Goal: Task Accomplishment & Management: Manage account settings

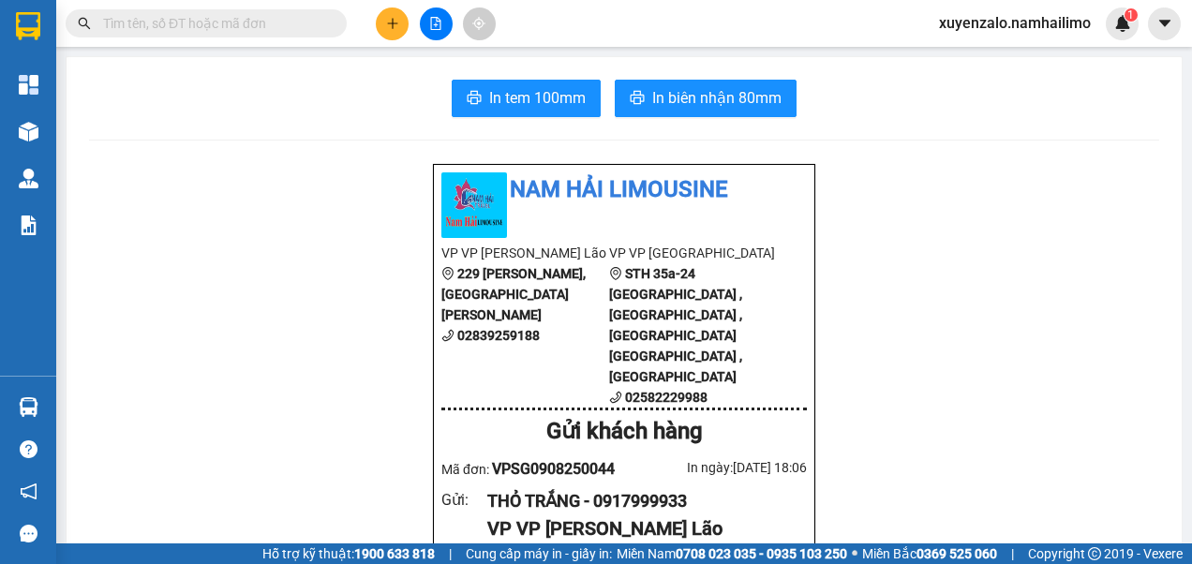
click at [273, 19] on input "text" at bounding box center [213, 23] width 221 height 21
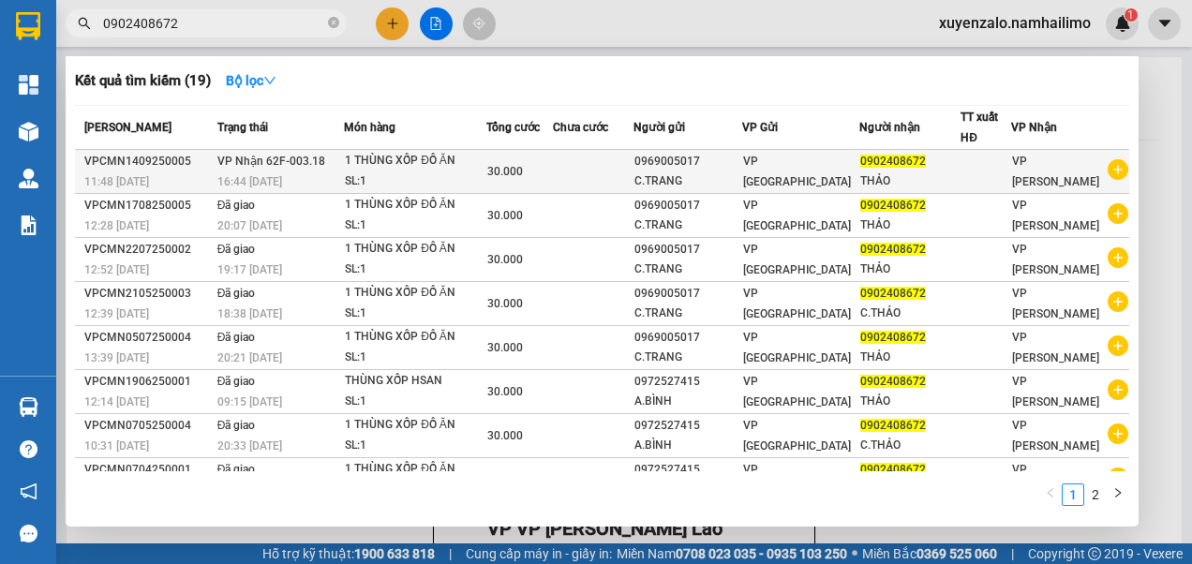
type input "0902408672"
click at [485, 159] on div "1 THÙNG XỐP ĐỒ ĂN" at bounding box center [415, 161] width 141 height 21
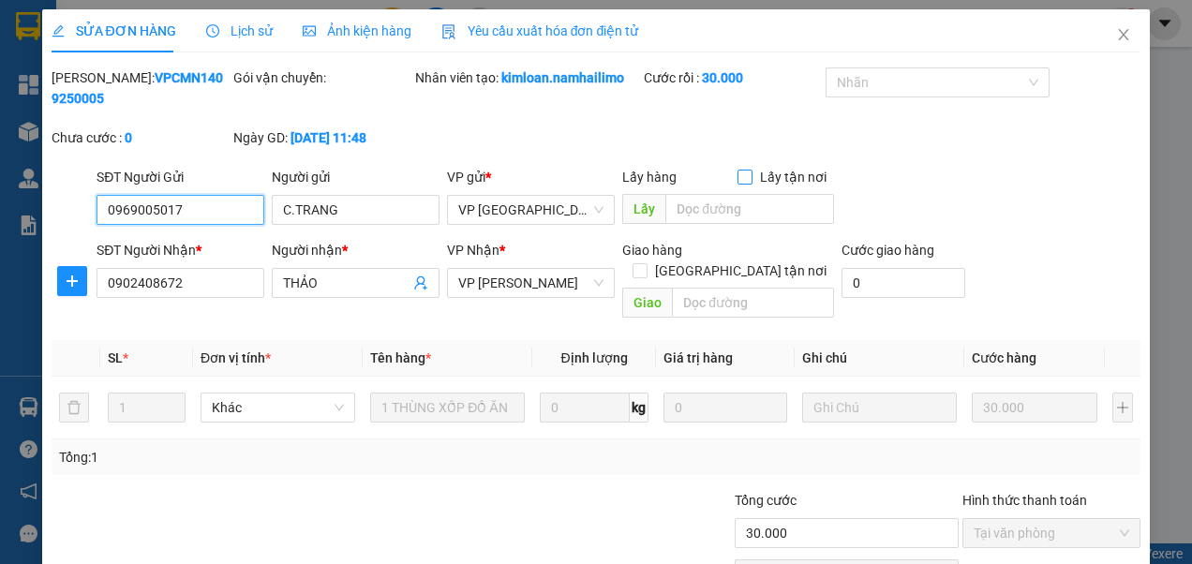
type input "0969005017"
type input "C.TRANG"
type input "0902408672"
type input "THẢO"
type input "30.000"
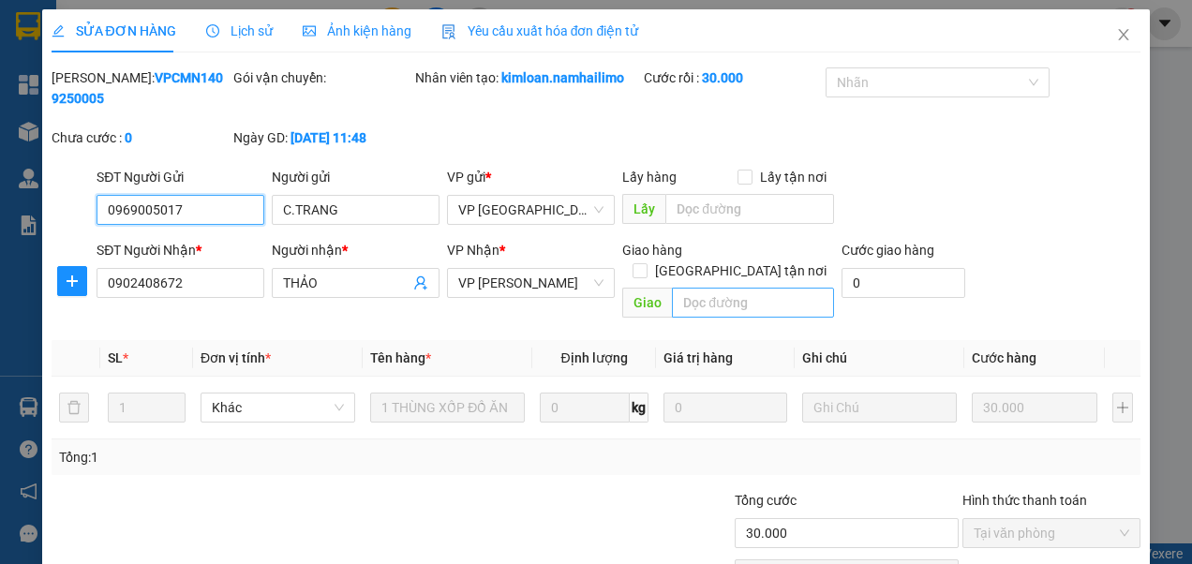
scroll to position [88, 0]
